Goal: Task Accomplishment & Management: Complete application form

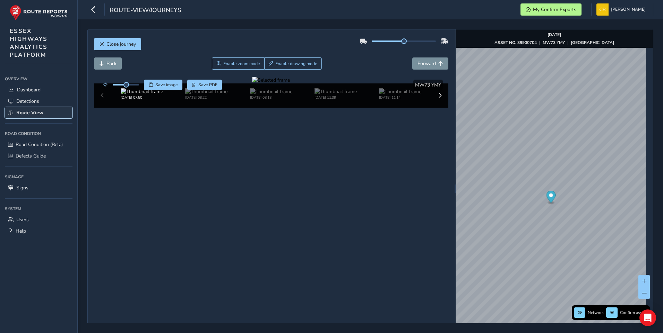
click at [33, 111] on span "Route View" at bounding box center [29, 113] width 27 height 7
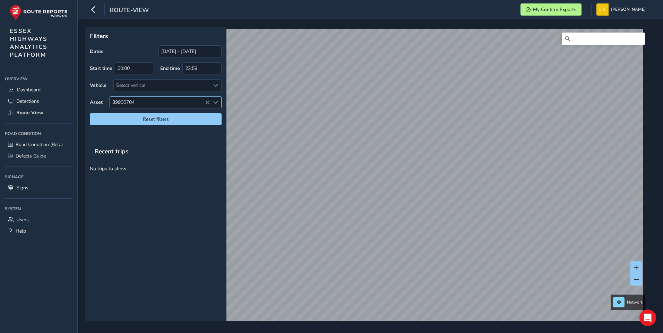
click at [205, 102] on icon at bounding box center [207, 102] width 5 height 5
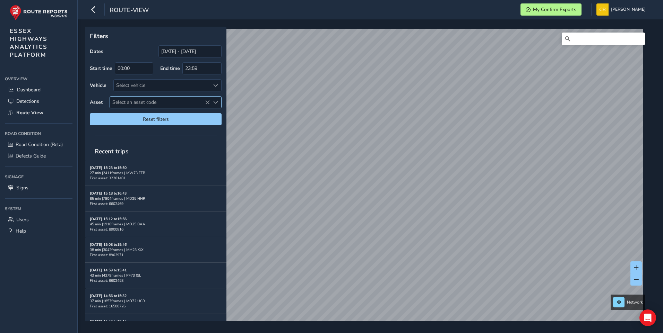
click at [150, 102] on span "Select an asset code" at bounding box center [160, 102] width 100 height 11
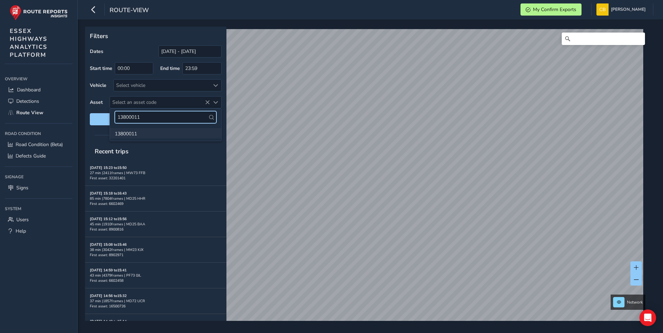
type input "13800011"
click at [137, 132] on li "13800011" at bounding box center [165, 133] width 111 height 10
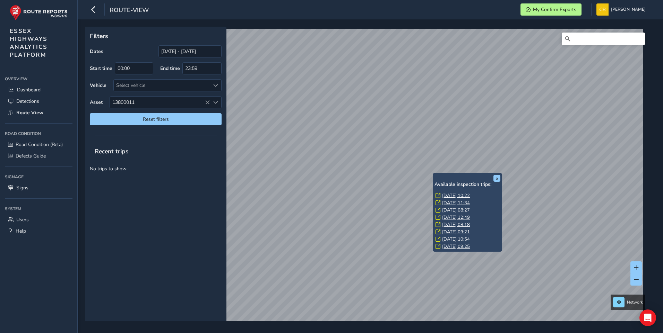
click at [452, 195] on link "[DATE] 10:22" at bounding box center [456, 196] width 28 height 6
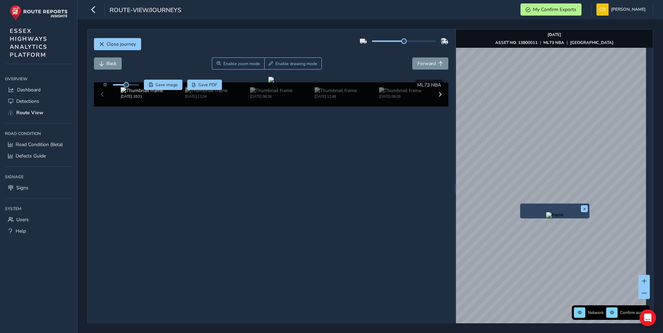
scroll to position [25, 0]
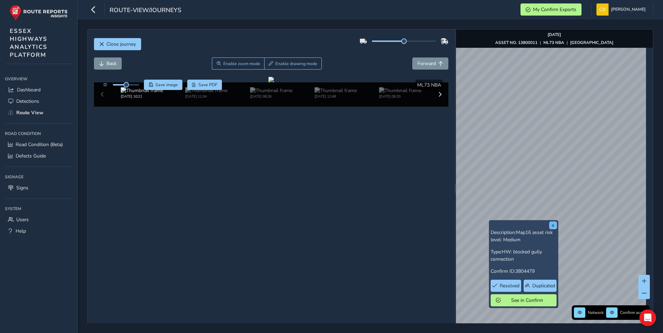
click at [555, 226] on button "x" at bounding box center [552, 225] width 7 height 7
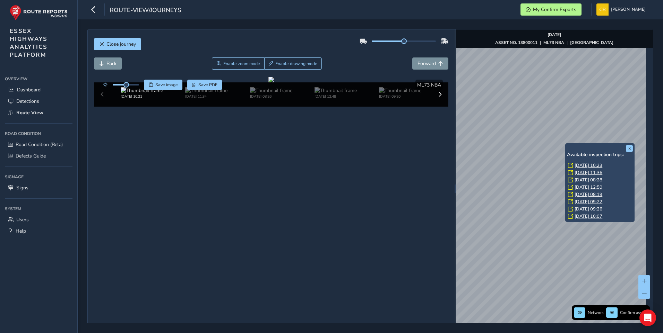
click at [581, 166] on link "[DATE] 10:23" at bounding box center [588, 166] width 28 height 6
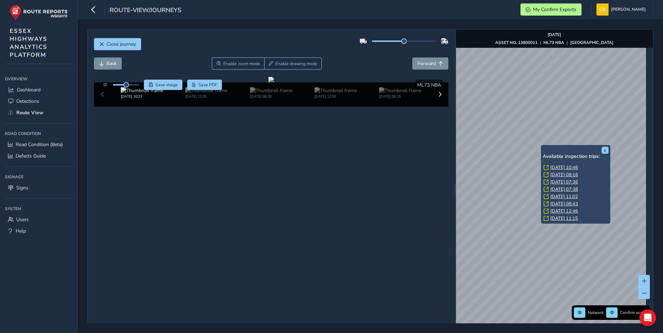
click at [558, 167] on link "[DATE] 10:46" at bounding box center [564, 168] width 28 height 6
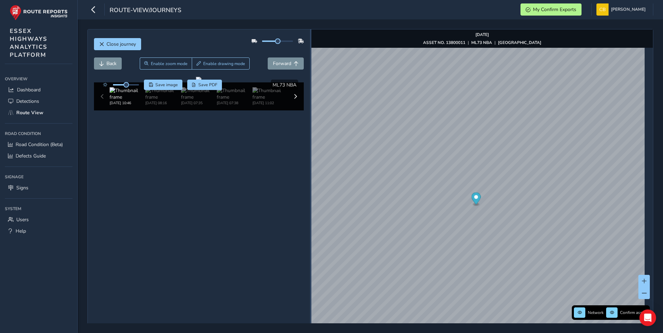
drag, startPoint x: 451, startPoint y: 179, endPoint x: 307, endPoint y: 176, distance: 143.2
click at [307, 176] on div "Close journey Back Enable zoom mode Enable drawing mode Forward Click and Drag …" at bounding box center [370, 188] width 566 height 319
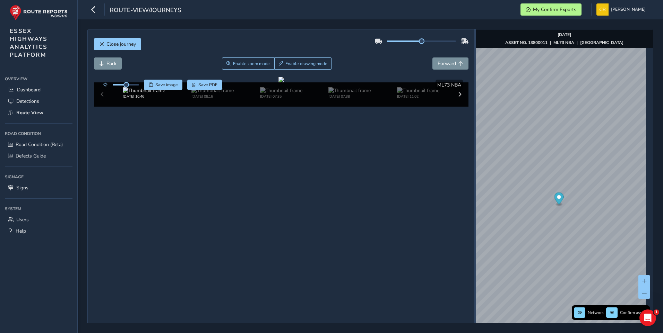
drag, startPoint x: 308, startPoint y: 154, endPoint x: 471, endPoint y: 190, distance: 166.9
click at [474, 190] on div at bounding box center [474, 188] width 1 height 319
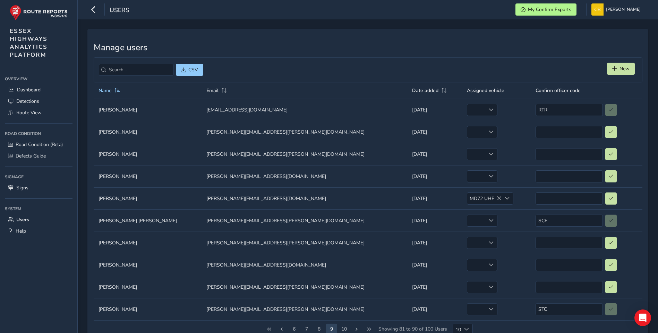
scroll to position [18, 0]
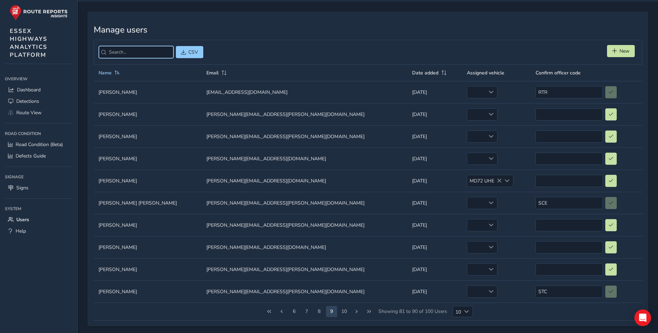
click at [122, 54] on input "search" at bounding box center [136, 52] width 75 height 12
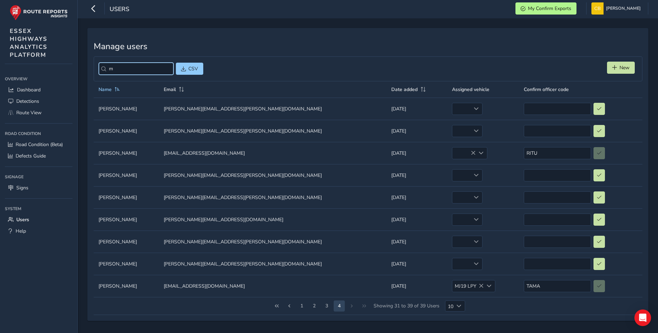
scroll to position [0, 0]
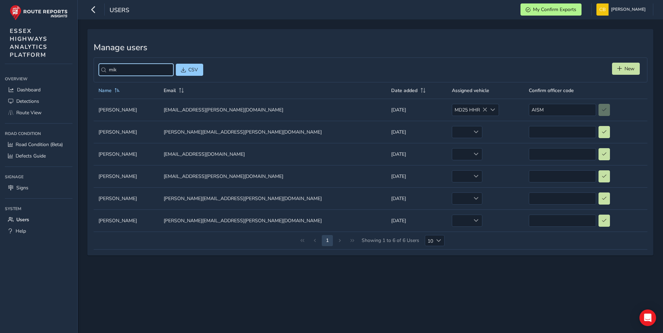
type input "mike"
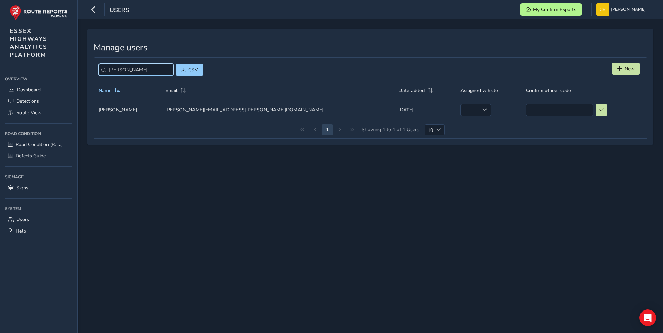
click at [162, 70] on input "mike" at bounding box center [136, 70] width 75 height 12
click at [615, 69] on button "New" at bounding box center [626, 69] width 28 height 12
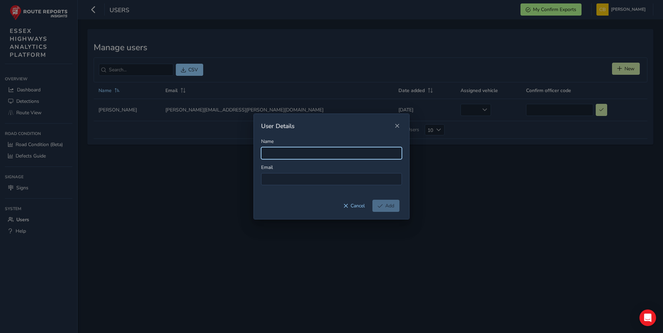
click at [280, 149] on input "Name" at bounding box center [331, 153] width 141 height 12
type input "Mike Whordley"
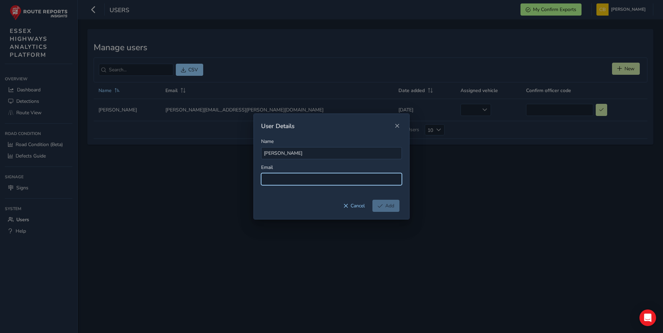
click at [297, 180] on input at bounding box center [331, 179] width 141 height 12
click at [287, 178] on input at bounding box center [331, 179] width 141 height 12
paste input "Michael.Whordley@essexhighways.org"
type input "Michael.Whordley@essexhighways.org"
click at [387, 205] on span "Add" at bounding box center [389, 206] width 9 height 7
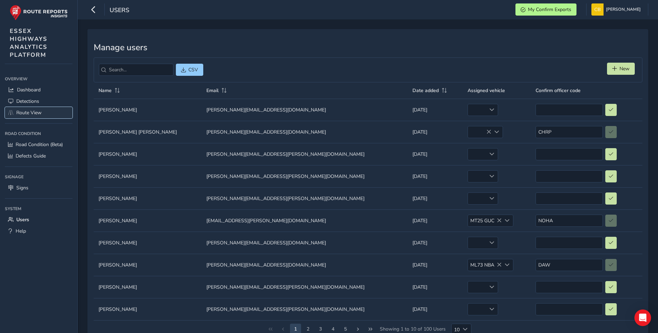
click at [23, 111] on span "Route View" at bounding box center [28, 113] width 25 height 7
